Goal: Task Accomplishment & Management: Use online tool/utility

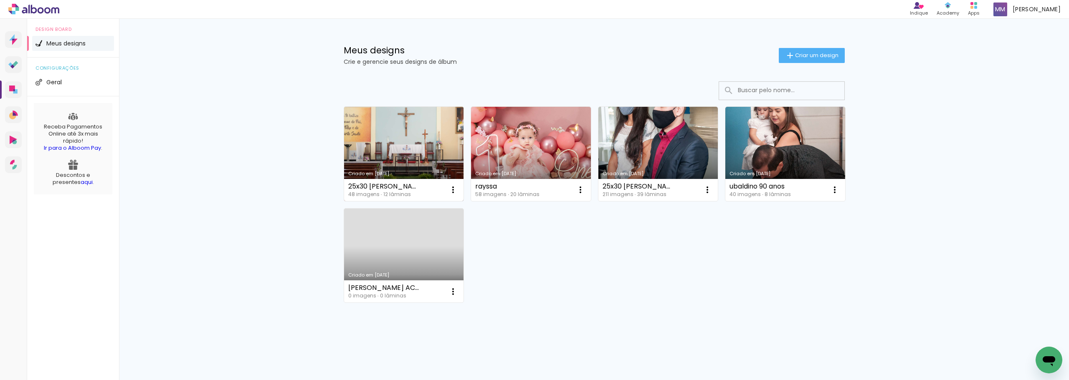
click at [392, 134] on link "Criado em [DATE]" at bounding box center [404, 154] width 120 height 94
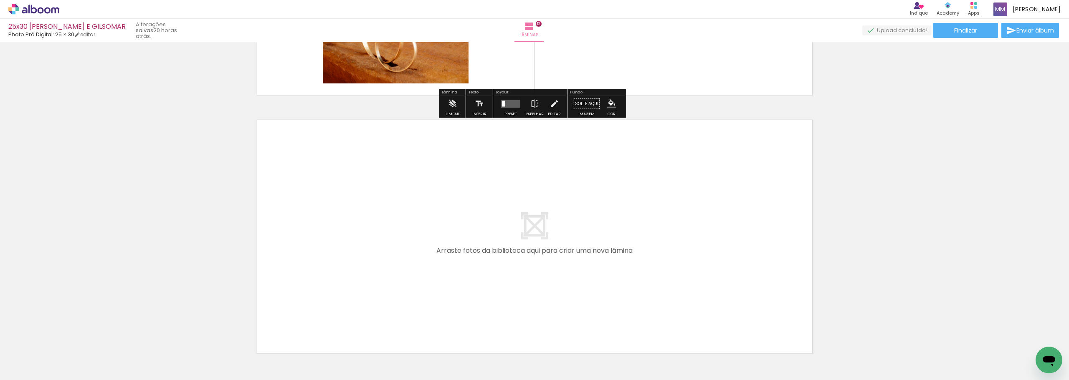
scroll to position [3106, 0]
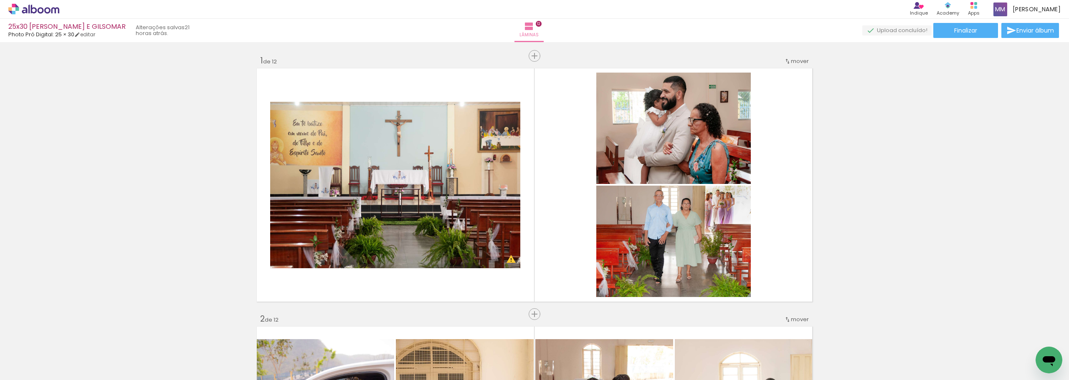
scroll to position [3106, 0]
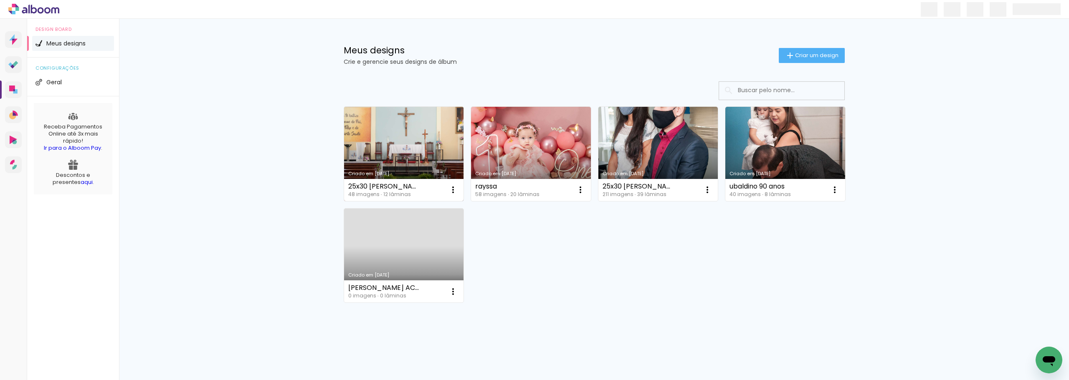
click at [394, 186] on div "25x30 [PERSON_NAME] E GILSOMAR" at bounding box center [384, 186] width 73 height 7
click at [386, 154] on link "Criado em [DATE]" at bounding box center [404, 154] width 120 height 94
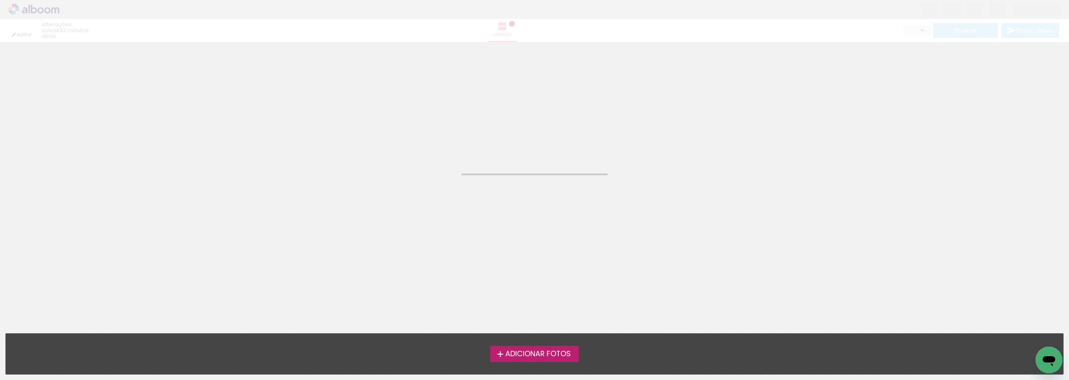
drag, startPoint x: 782, startPoint y: 166, endPoint x: 774, endPoint y: 167, distance: 8.8
click at [781, 166] on neon-animated-pages "Confirmar Cancelar" at bounding box center [534, 211] width 1069 height 338
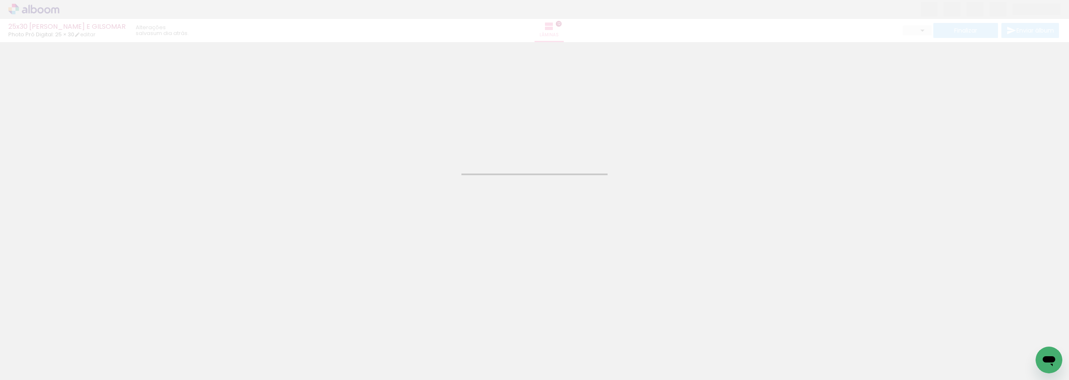
click at [250, 72] on div "Confirmar Cancelar" at bounding box center [534, 181] width 1069 height 278
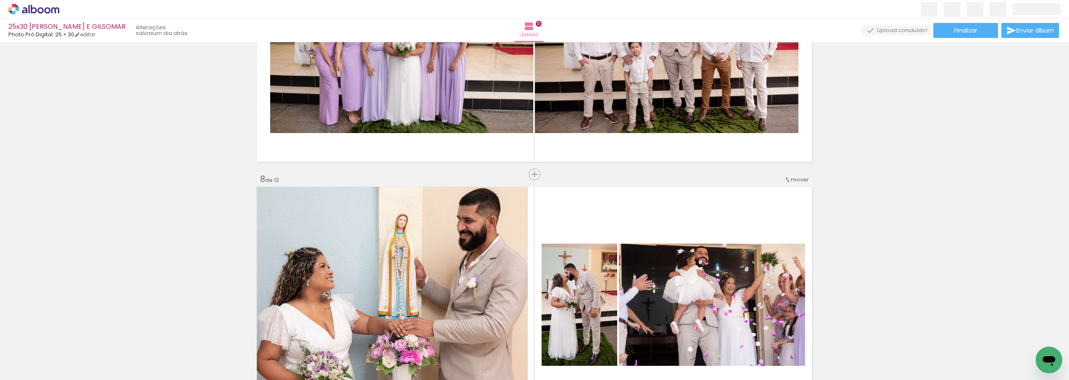
scroll to position [1753, 0]
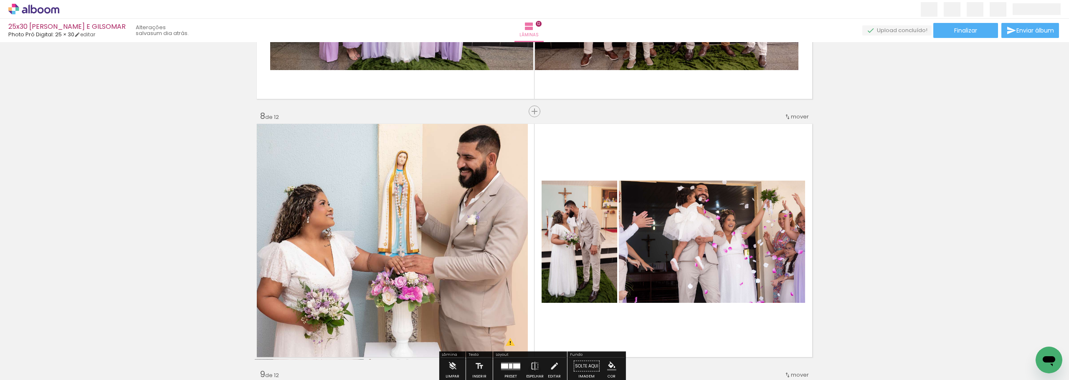
click at [457, 244] on quentale-photo at bounding box center [391, 241] width 273 height 238
click at [549, 160] on quentale-layouter at bounding box center [534, 241] width 559 height 238
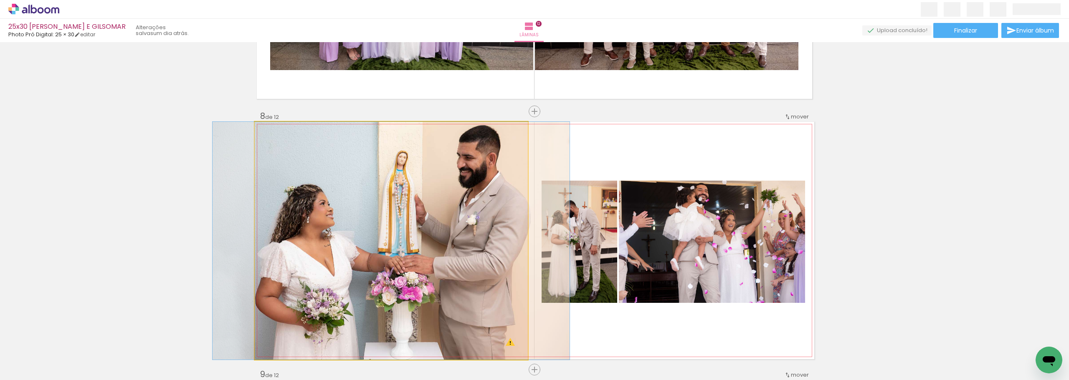
click at [499, 172] on quentale-photo at bounding box center [391, 241] width 273 height 238
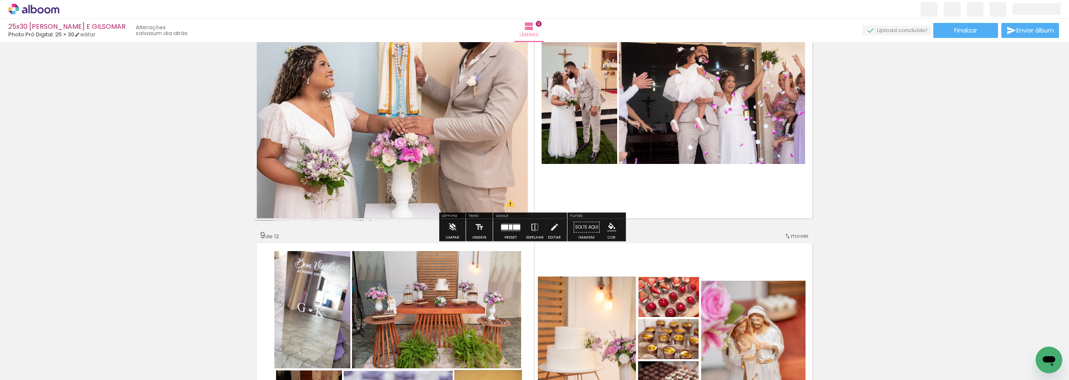
scroll to position [1837, 0]
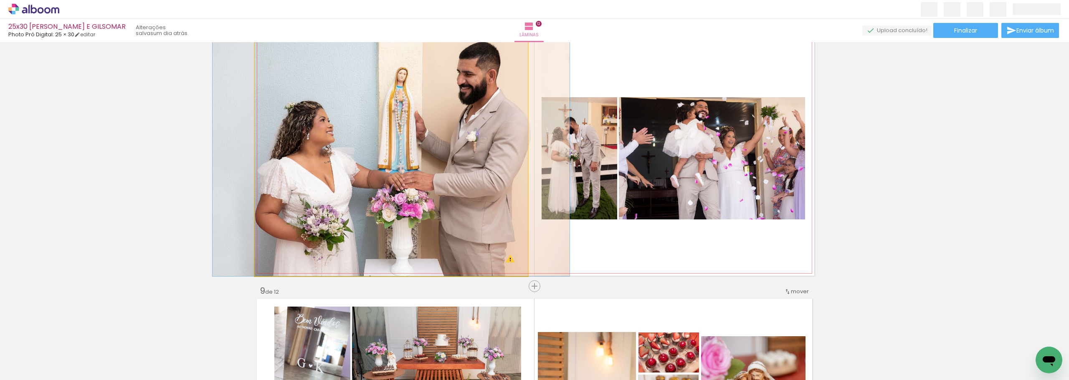
click at [481, 179] on quentale-photo at bounding box center [391, 157] width 273 height 238
click at [454, 102] on quentale-photo at bounding box center [391, 157] width 273 height 238
click at [450, 157] on quentale-photo at bounding box center [391, 157] width 273 height 238
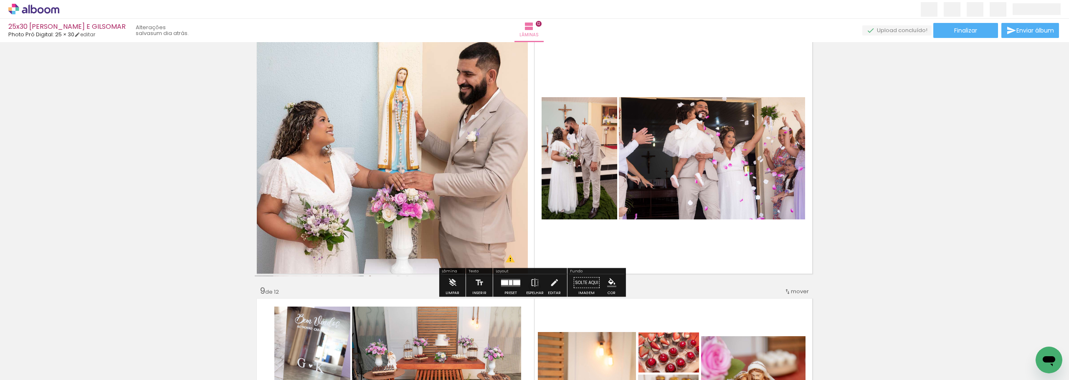
click at [553, 285] on iron-icon at bounding box center [553, 283] width 9 height 17
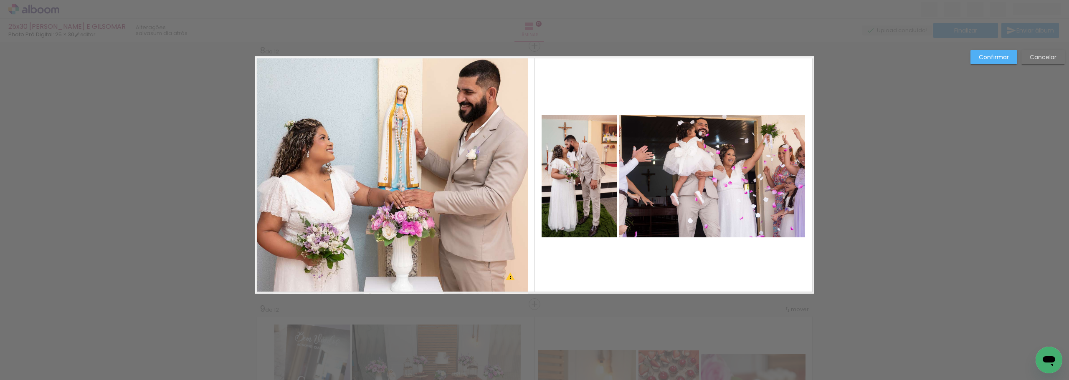
scroll to position [1809, 0]
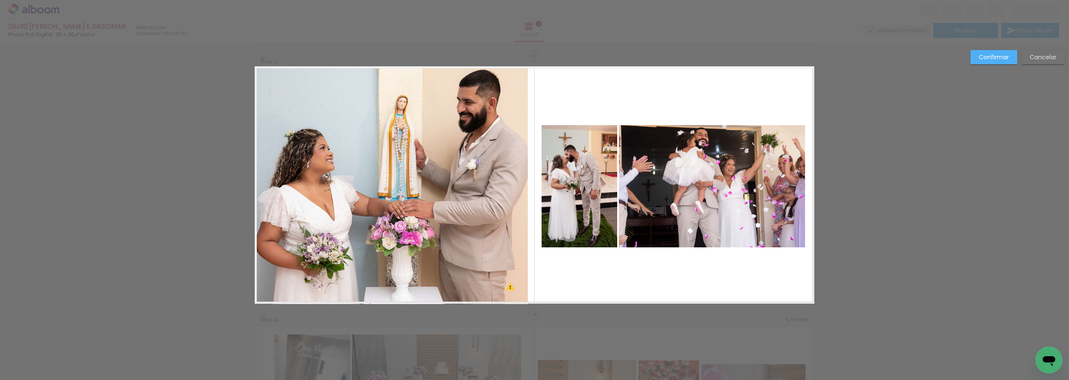
click at [475, 160] on quentale-photo at bounding box center [391, 185] width 273 height 238
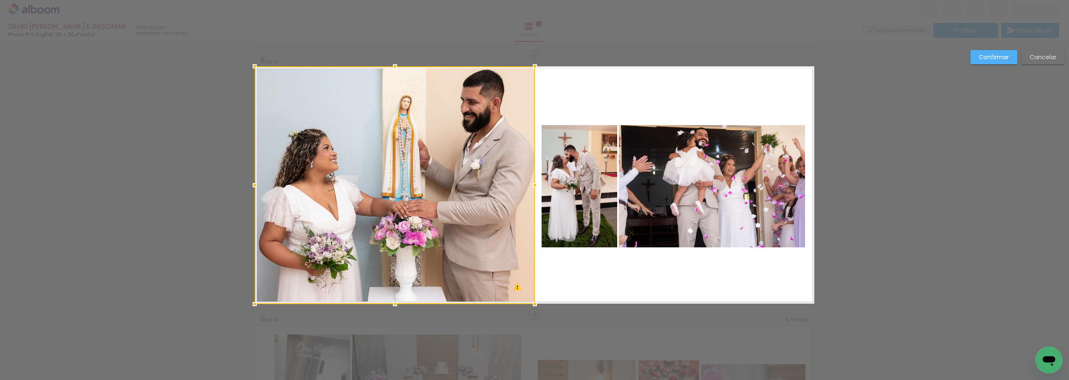
drag, startPoint x: 527, startPoint y: 185, endPoint x: 534, endPoint y: 184, distance: 6.9
click at [534, 184] on div at bounding box center [534, 185] width 17 height 17
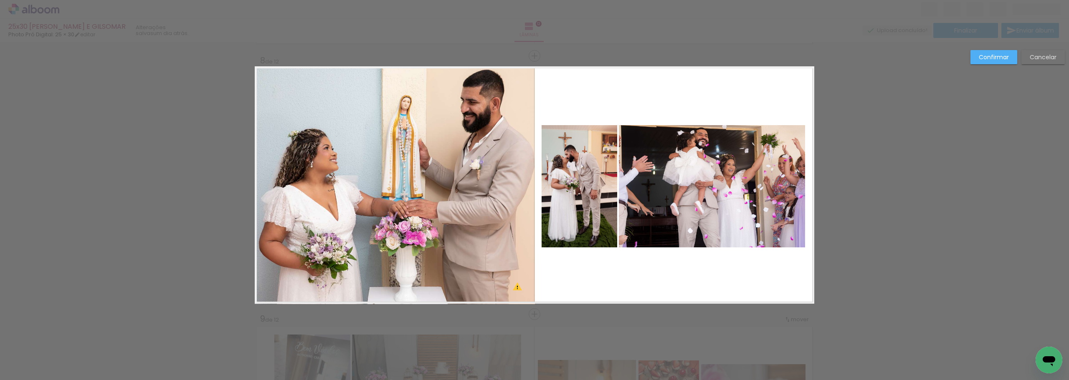
click at [392, 96] on quentale-photo at bounding box center [395, 185] width 280 height 238
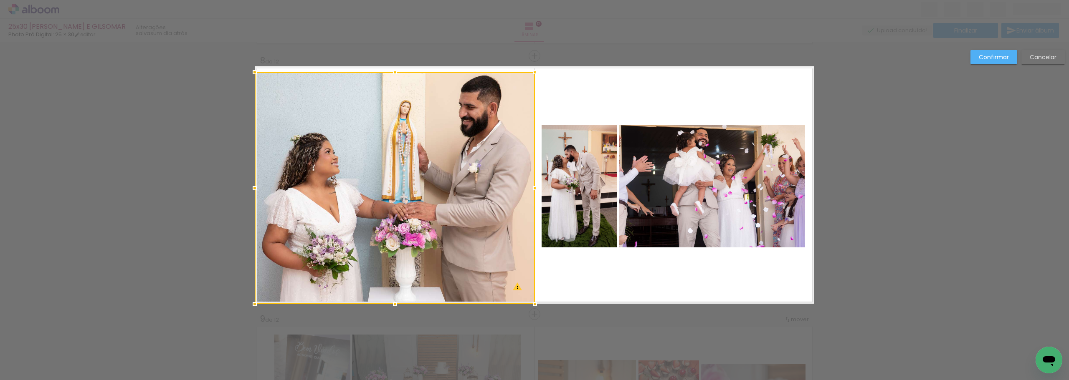
drag, startPoint x: 391, startPoint y: 66, endPoint x: 392, endPoint y: 72, distance: 5.9
click at [392, 72] on div at bounding box center [395, 72] width 17 height 17
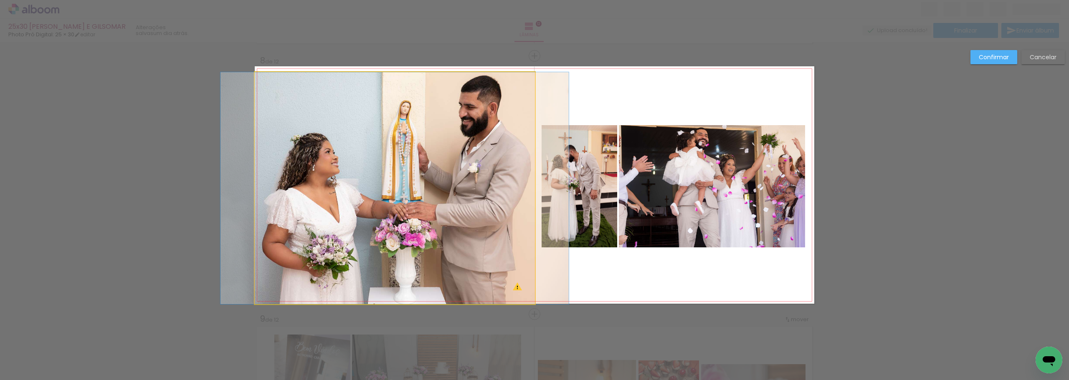
click at [416, 274] on quentale-photo at bounding box center [395, 188] width 280 height 232
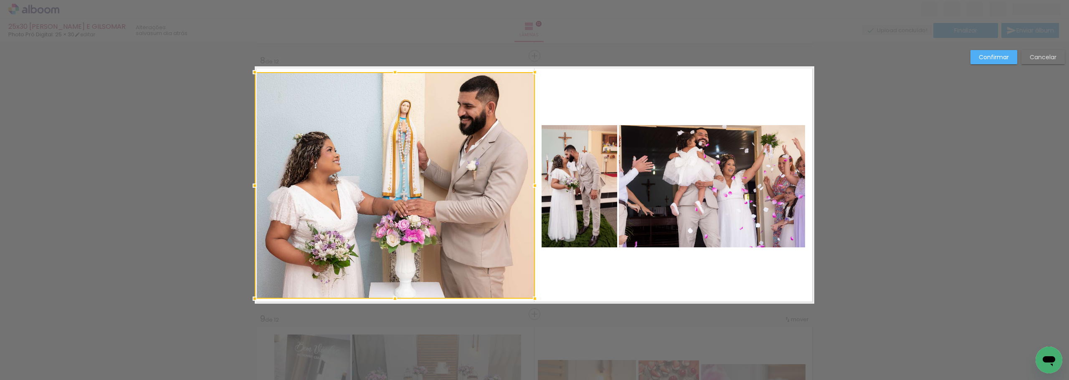
drag, startPoint x: 392, startPoint y: 305, endPoint x: 392, endPoint y: 299, distance: 5.5
click at [392, 299] on div at bounding box center [395, 299] width 17 height 17
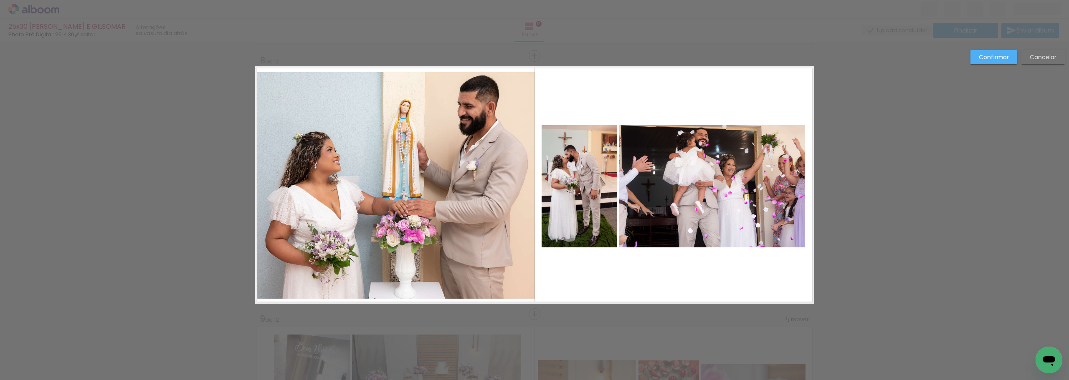
click at [486, 235] on quentale-photo at bounding box center [395, 185] width 280 height 227
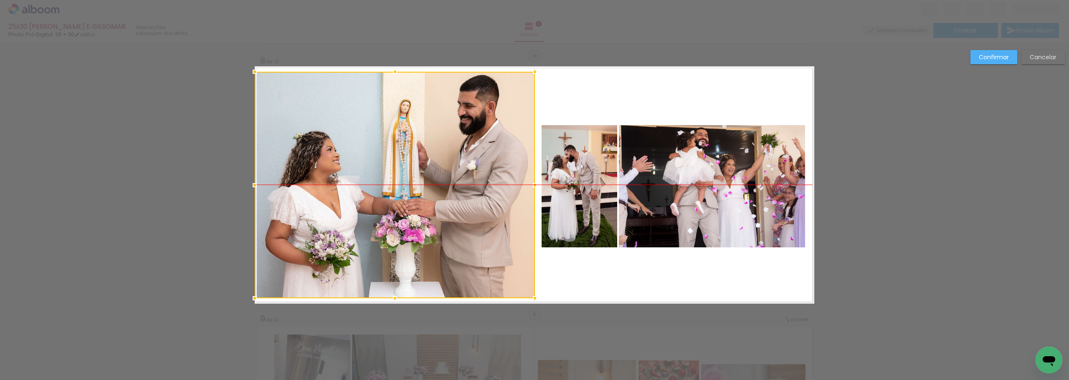
click at [484, 235] on div at bounding box center [395, 185] width 280 height 227
click at [0, 0] on slot "Confirmar" at bounding box center [0, 0] width 0 height 0
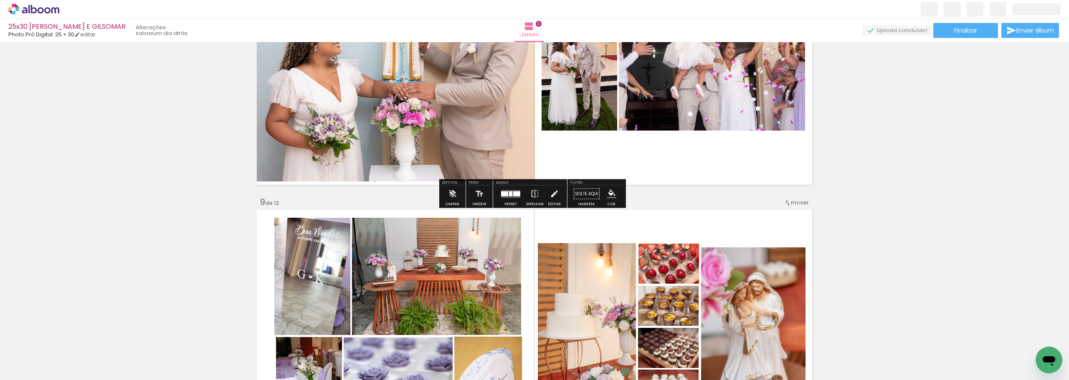
scroll to position [1934, 0]
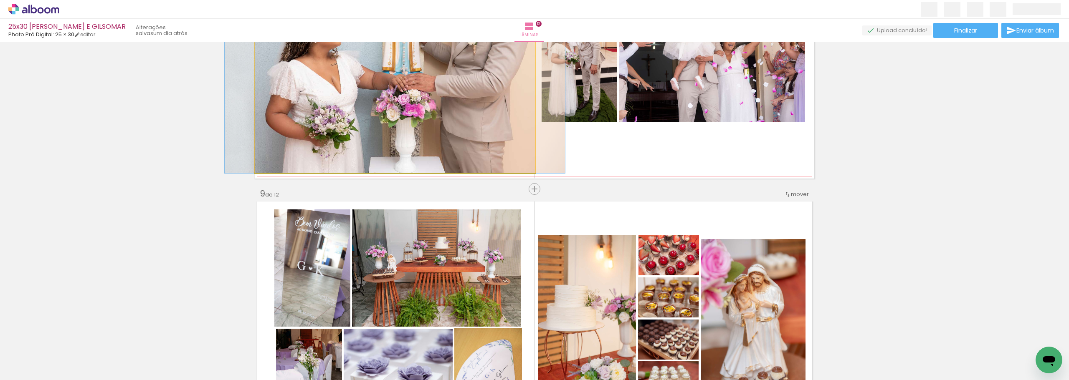
click at [462, 142] on quentale-photo at bounding box center [395, 60] width 280 height 227
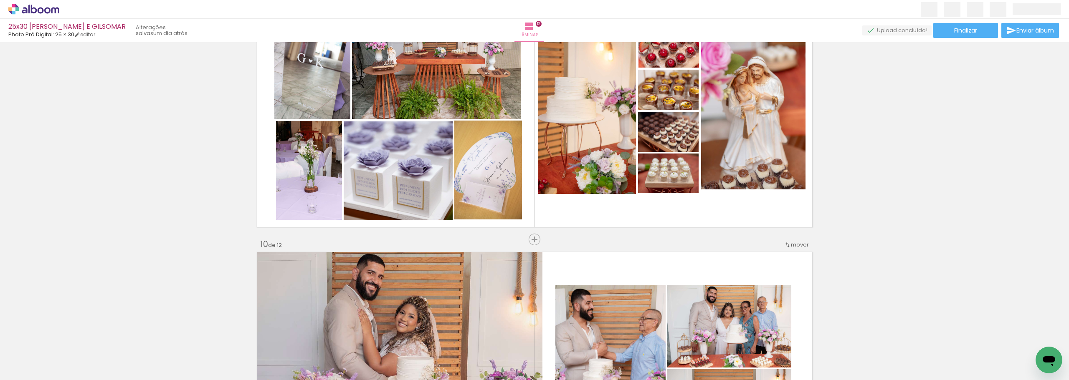
scroll to position [2310, 0]
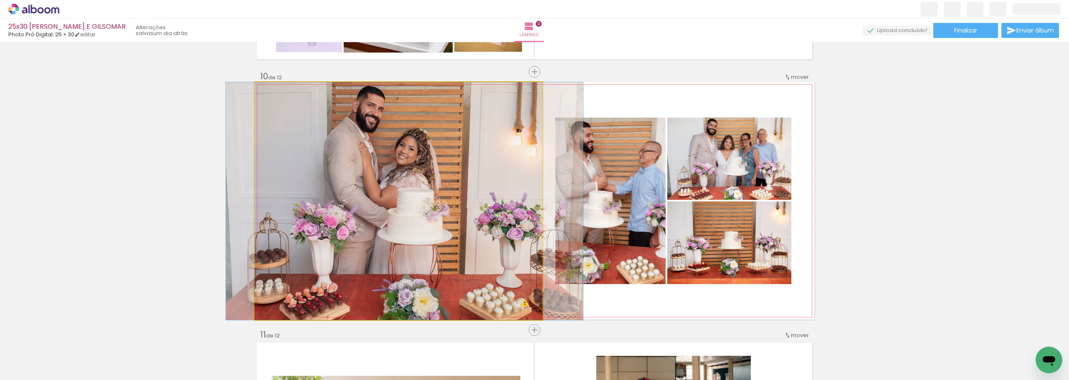
click at [464, 175] on quentale-photo at bounding box center [399, 201] width 288 height 238
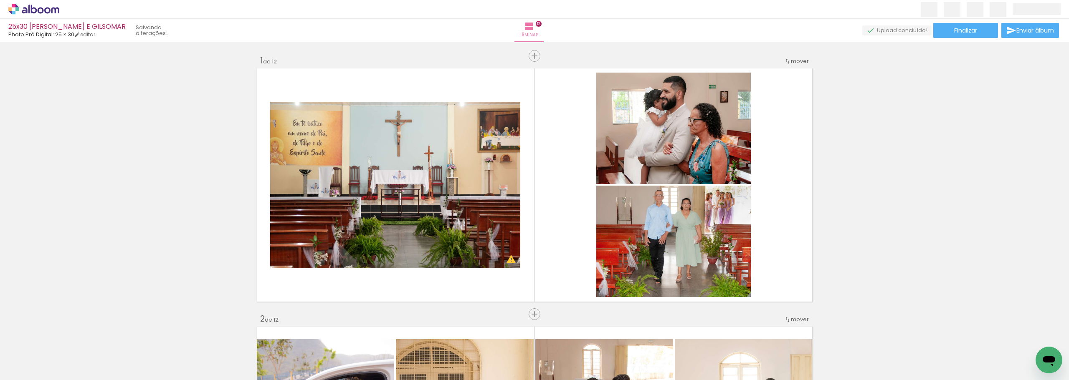
scroll to position [2310, 0]
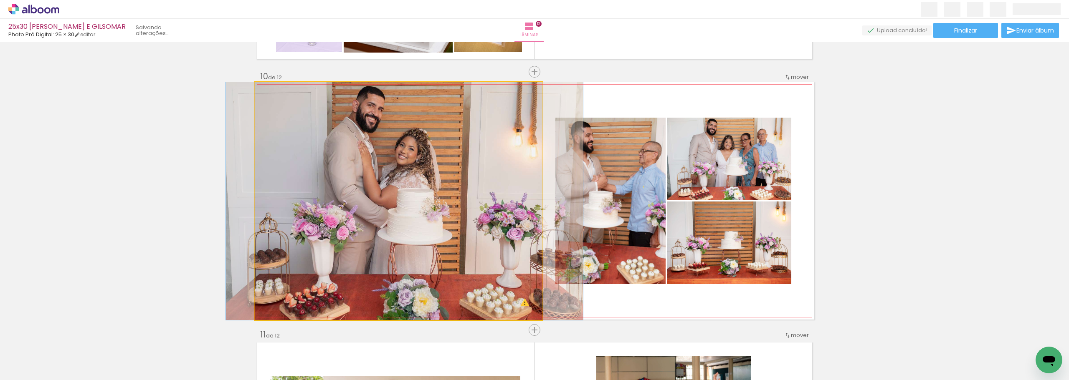
click at [475, 175] on quentale-photo at bounding box center [399, 201] width 288 height 238
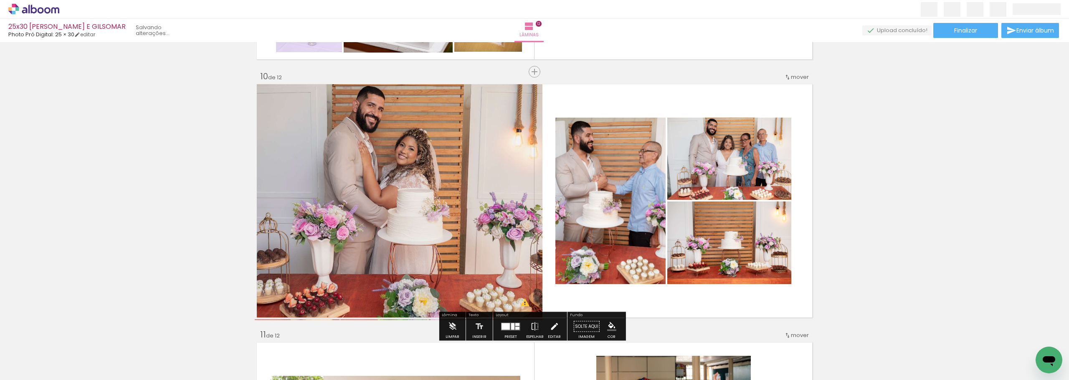
click at [554, 324] on iron-icon at bounding box center [553, 327] width 9 height 17
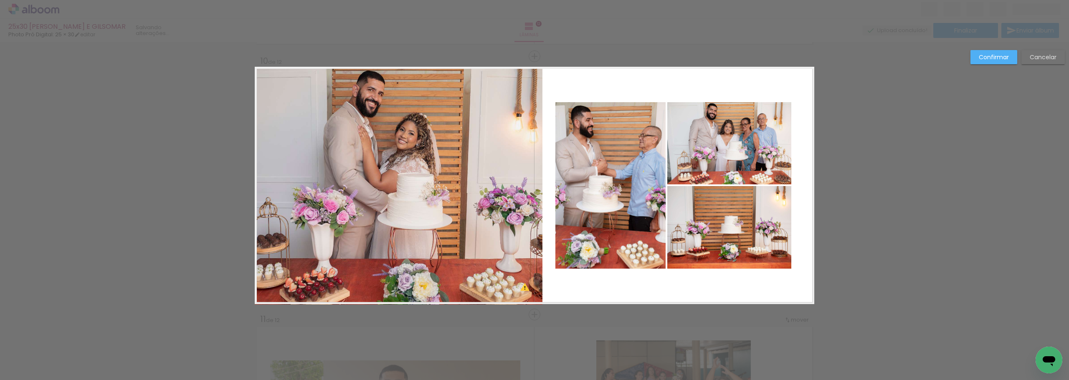
scroll to position [2326, 0]
click at [466, 203] on quentale-photo at bounding box center [399, 185] width 288 height 238
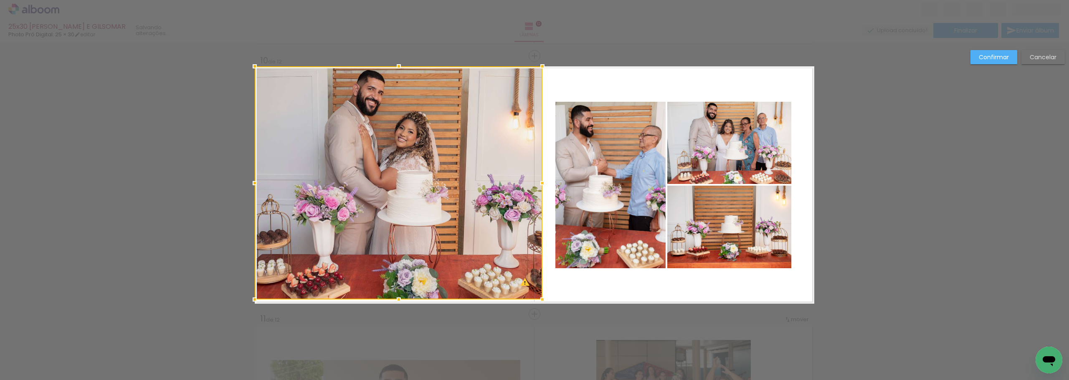
drag, startPoint x: 396, startPoint y: 305, endPoint x: 396, endPoint y: 300, distance: 4.6
click at [396, 300] on div at bounding box center [398, 299] width 17 height 17
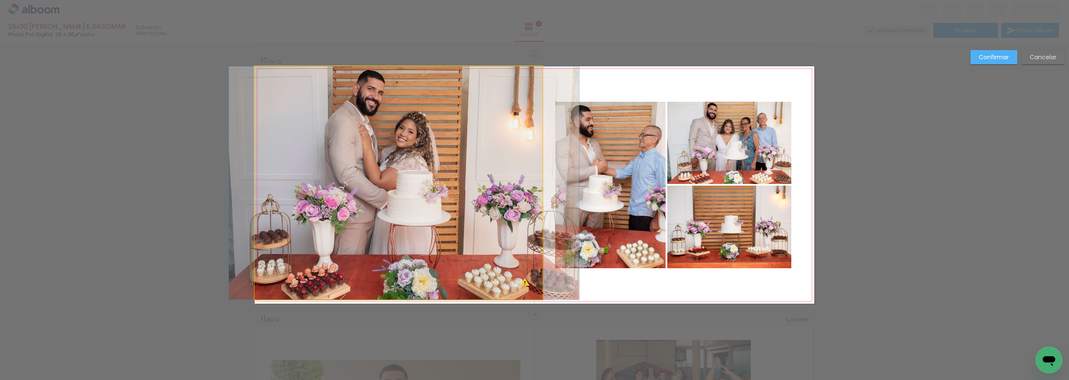
click at [400, 97] on quentale-photo at bounding box center [399, 182] width 288 height 233
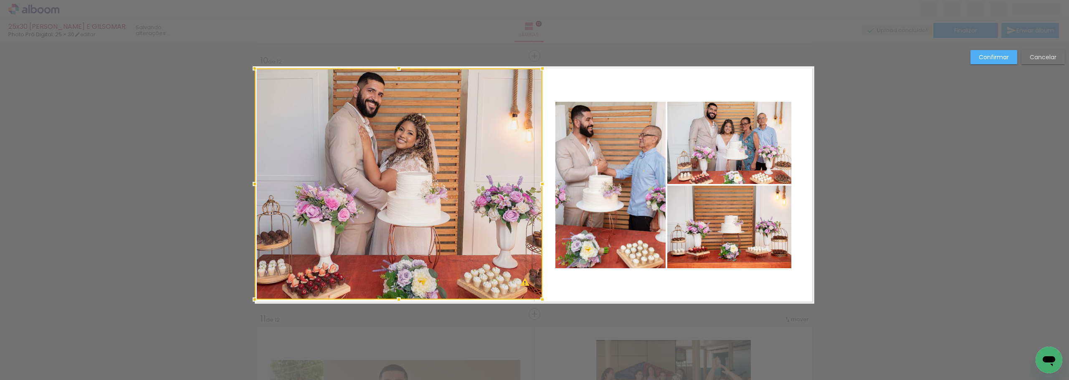
drag, startPoint x: 394, startPoint y: 64, endPoint x: 391, endPoint y: 68, distance: 5.3
click at [391, 68] on div at bounding box center [398, 68] width 17 height 17
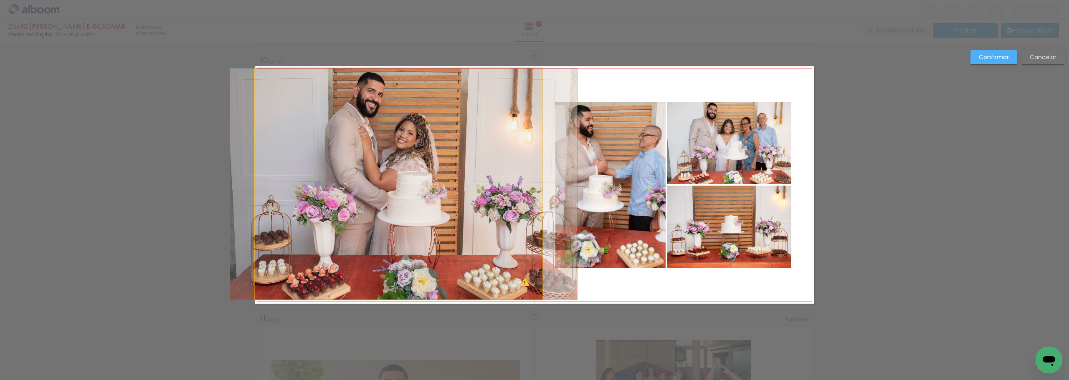
click at [401, 82] on quentale-photo at bounding box center [399, 183] width 288 height 231
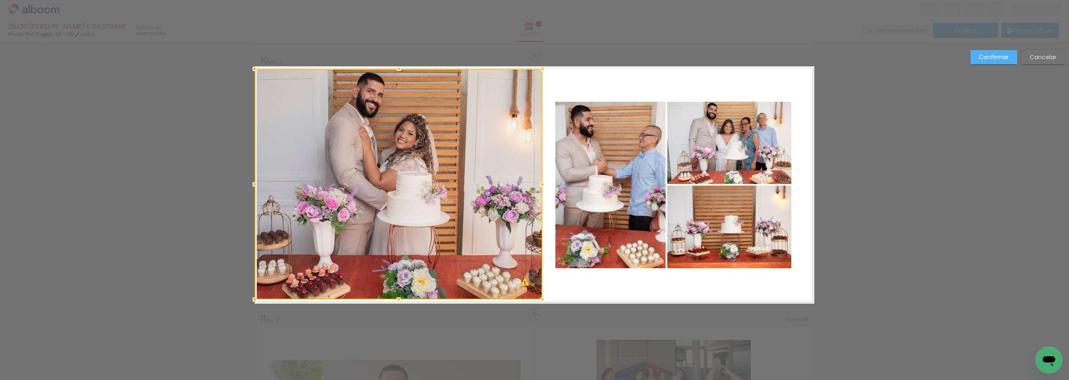
click at [396, 67] on div at bounding box center [398, 69] width 17 height 17
click at [0, 0] on slot "Confirmar" at bounding box center [0, 0] width 0 height 0
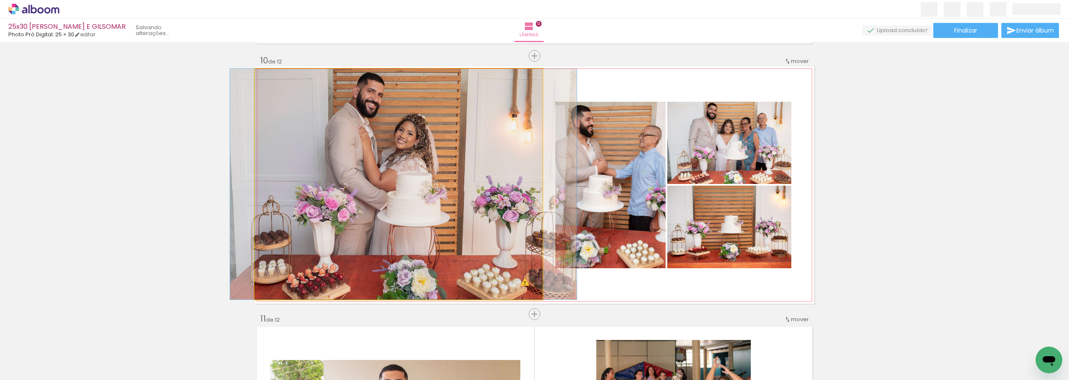
click at [427, 118] on quentale-photo at bounding box center [399, 184] width 288 height 231
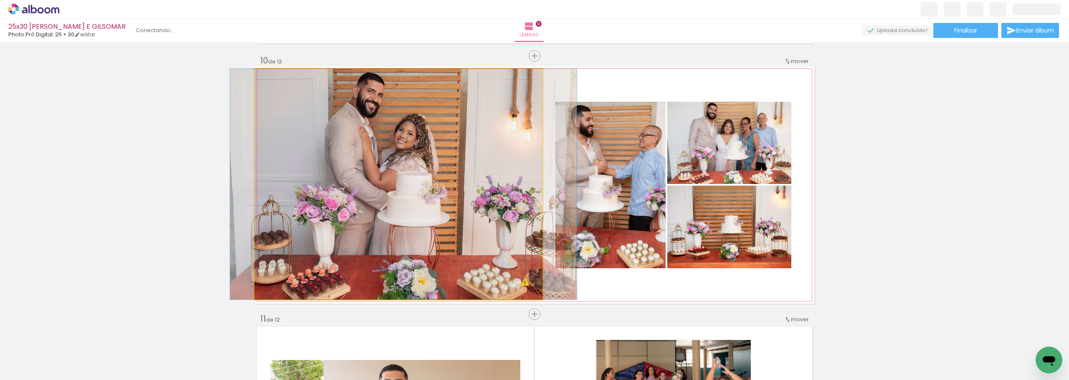
click at [468, 189] on quentale-photo at bounding box center [399, 184] width 288 height 231
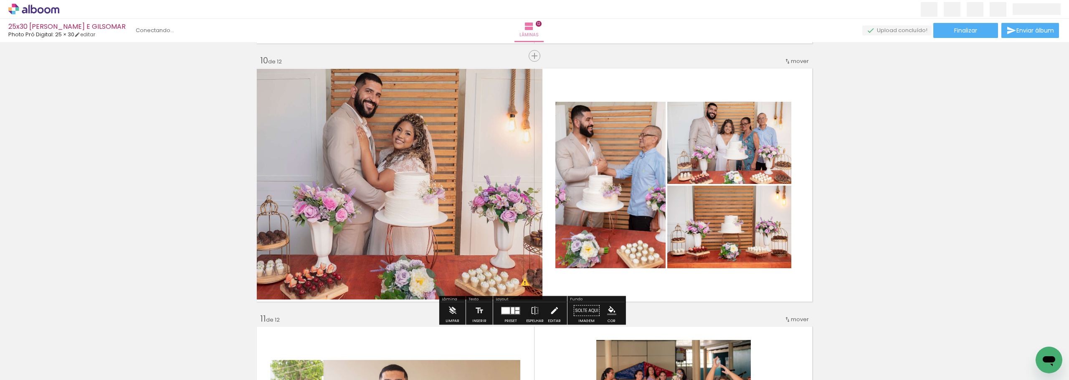
click at [554, 311] on iron-icon at bounding box center [553, 311] width 9 height 17
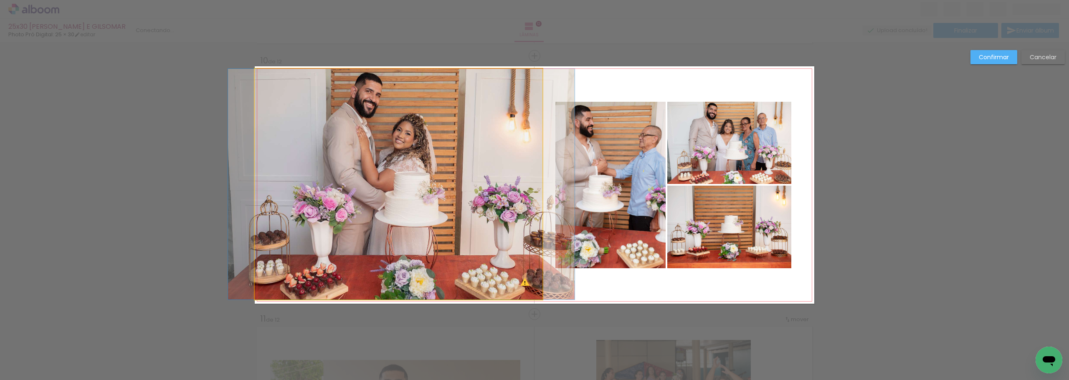
click at [465, 233] on quentale-photo at bounding box center [399, 184] width 288 height 231
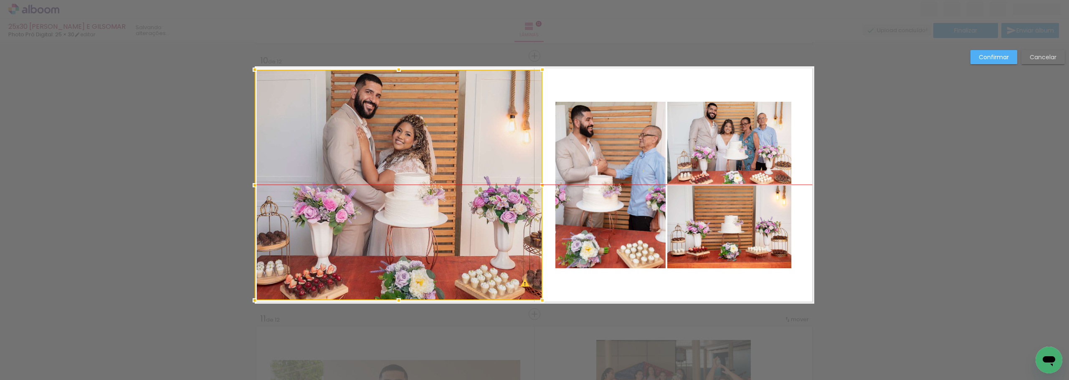
click at [470, 228] on div at bounding box center [399, 185] width 288 height 231
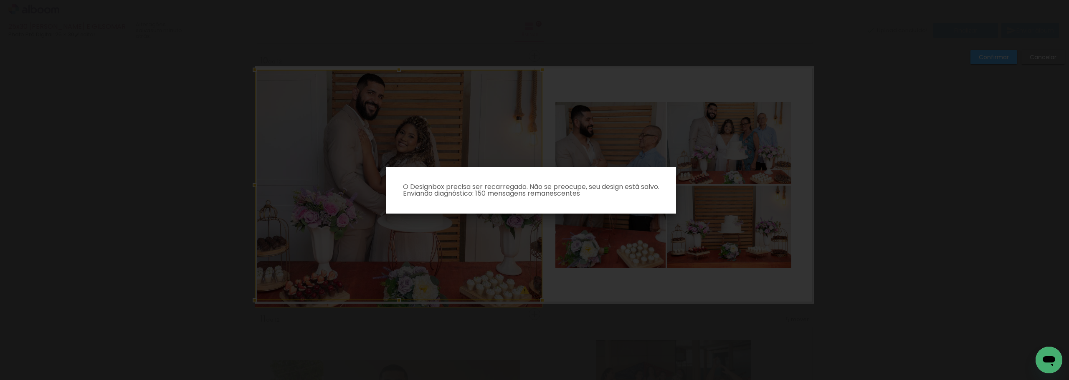
click at [958, 124] on iron-overlay-backdrop at bounding box center [534, 190] width 1069 height 380
click at [980, 106] on iron-overlay-backdrop at bounding box center [534, 190] width 1069 height 380
click at [637, 192] on p "O Designbox precisa ser recarregado. Não se preocupe, seu design está salvo. En…" at bounding box center [531, 190] width 276 height 13
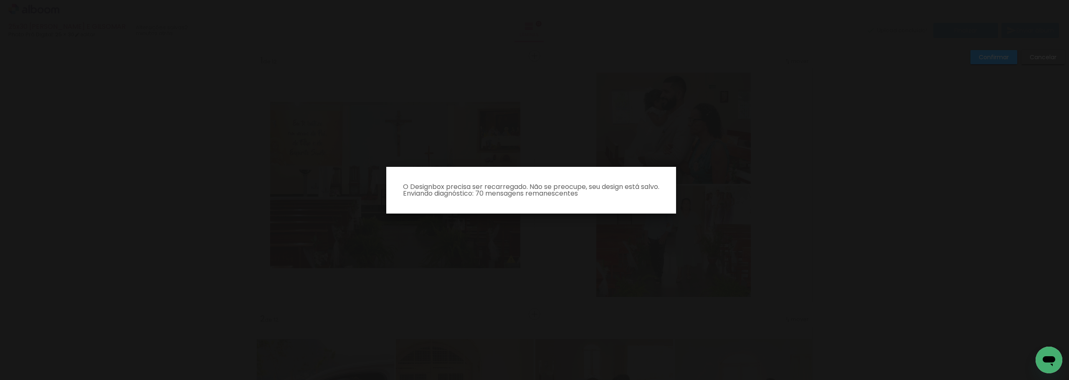
scroll to position [2326, 0]
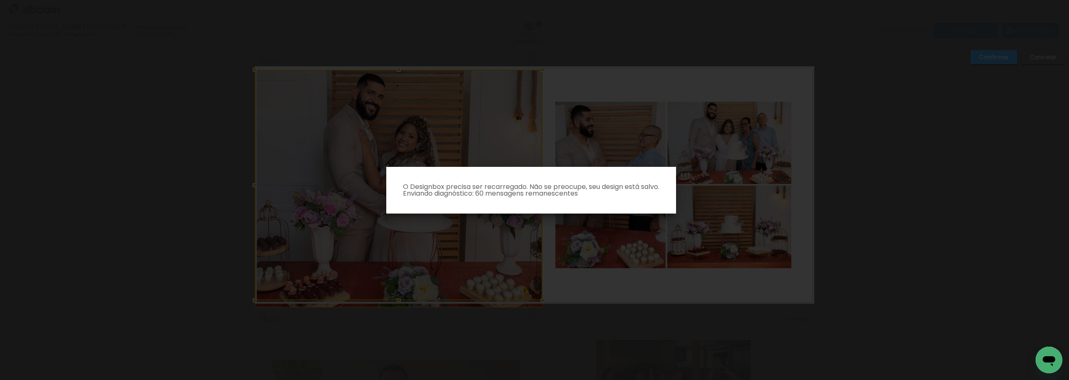
click at [664, 132] on iron-overlay-backdrop at bounding box center [534, 190] width 1069 height 380
click at [1002, 176] on iron-overlay-backdrop at bounding box center [534, 190] width 1069 height 380
click at [917, 139] on iron-overlay-backdrop at bounding box center [534, 190] width 1069 height 380
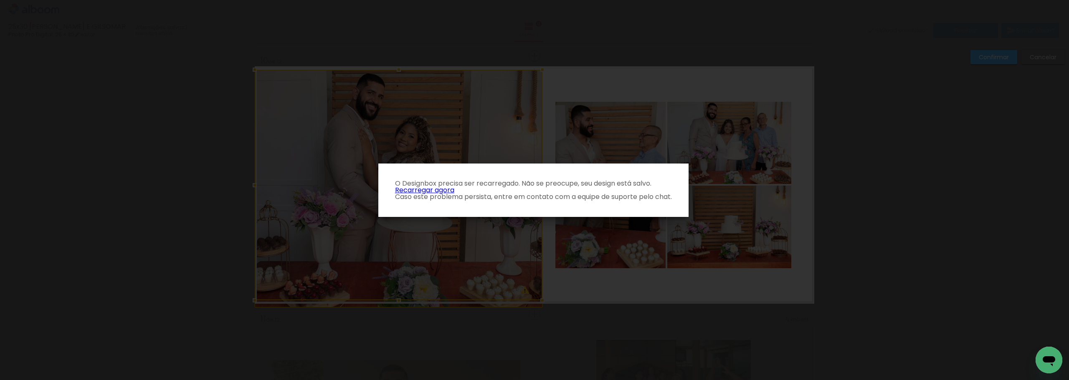
click at [431, 189] on link "Recarregar agora" at bounding box center [424, 190] width 59 height 10
